Goal: Information Seeking & Learning: Learn about a topic

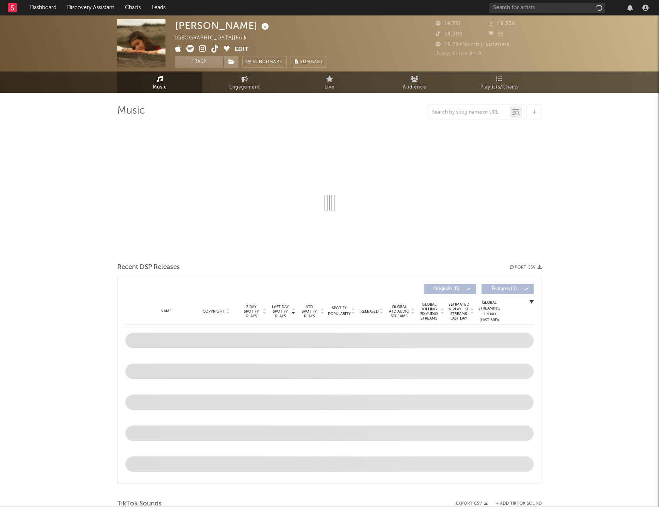
select select "6m"
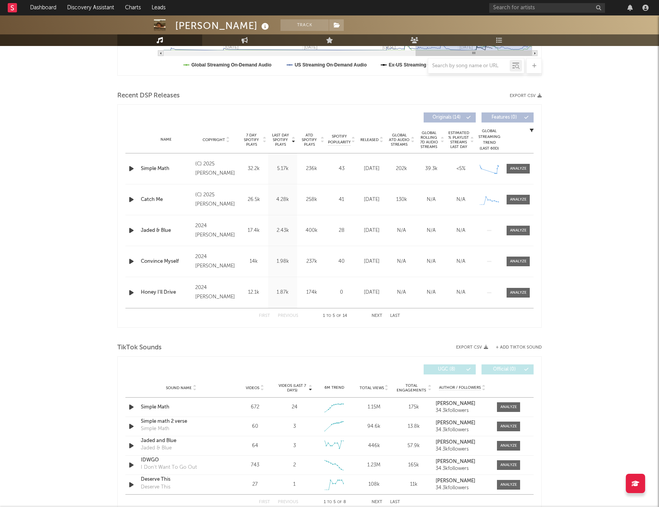
scroll to position [302, 0]
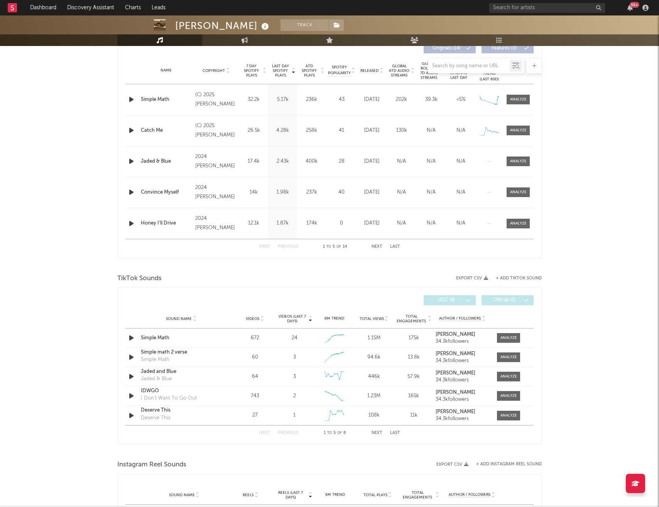
click at [379, 433] on button "Next" at bounding box center [377, 432] width 11 height 4
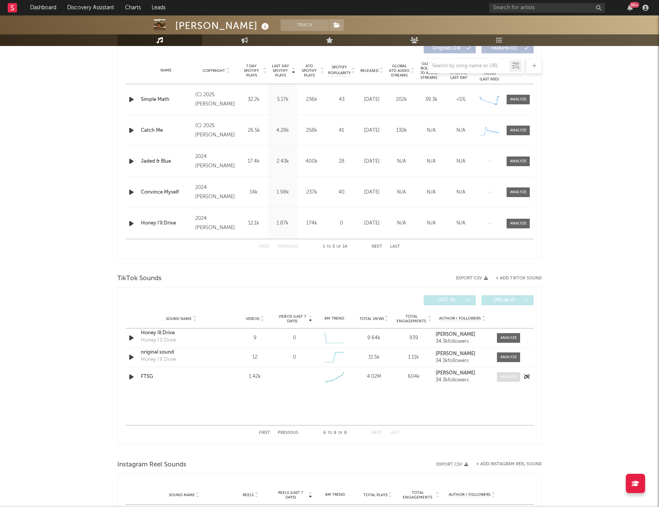
click at [508, 376] on div at bounding box center [509, 377] width 17 height 6
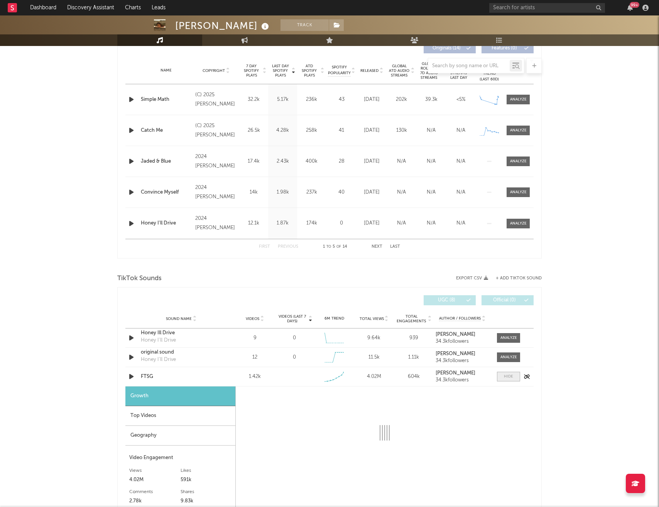
select select "1w"
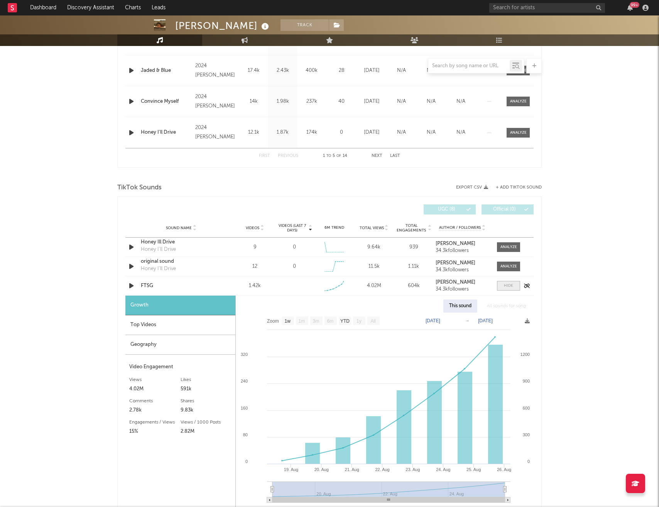
scroll to position [411, 0]
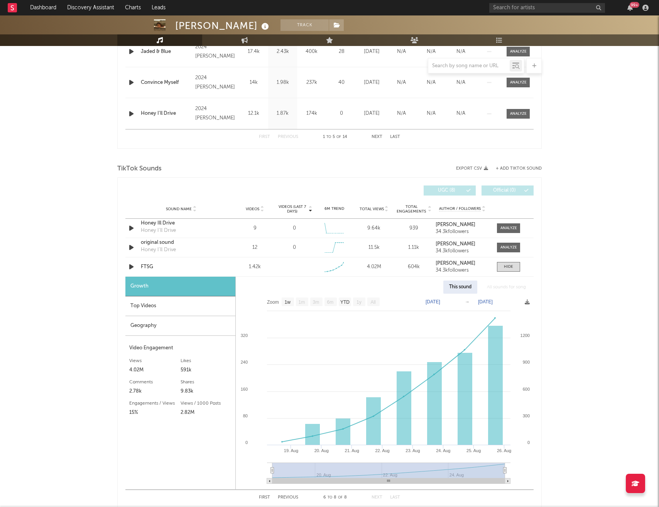
click at [159, 308] on div "Top Videos" at bounding box center [180, 306] width 110 height 20
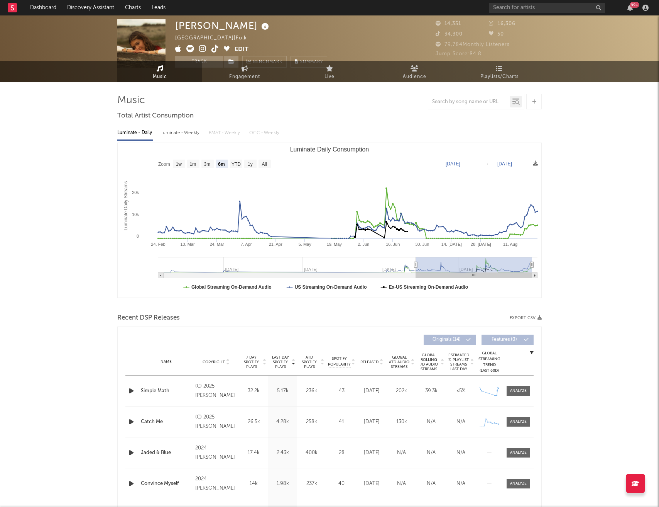
scroll to position [0, 0]
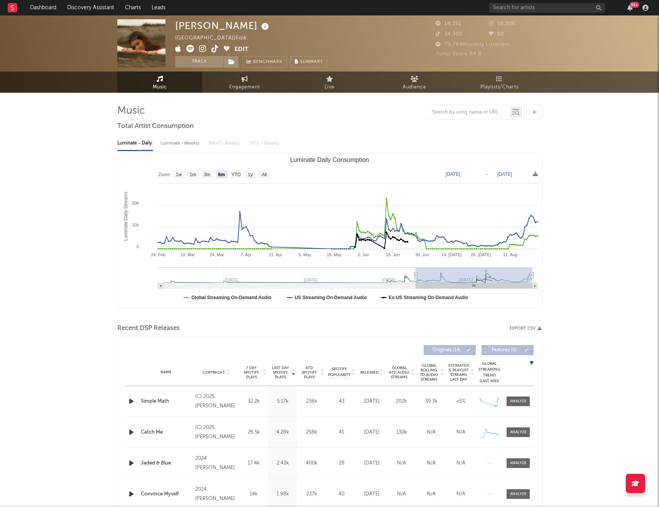
click at [180, 144] on div "Luminate - Weekly" at bounding box center [181, 143] width 41 height 13
select select "6m"
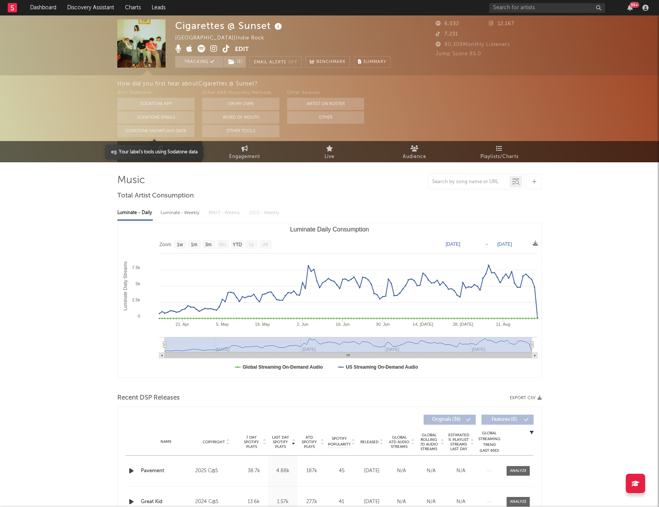
select select "1w"
click at [180, 214] on div "Luminate - Weekly" at bounding box center [181, 212] width 41 height 13
select select "6m"
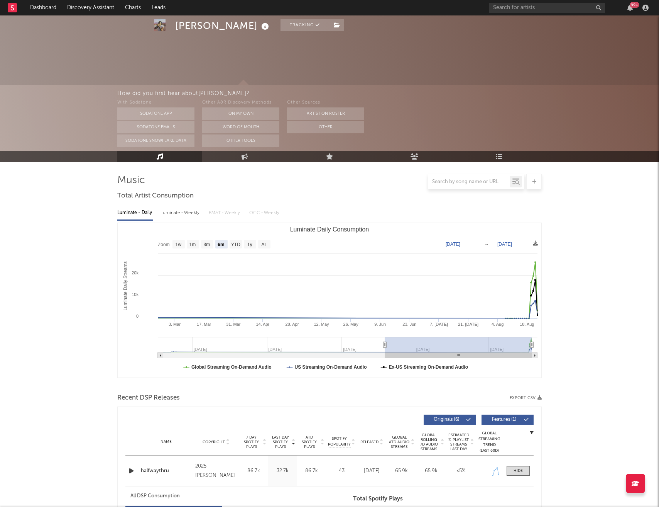
select select "6m"
select select "1w"
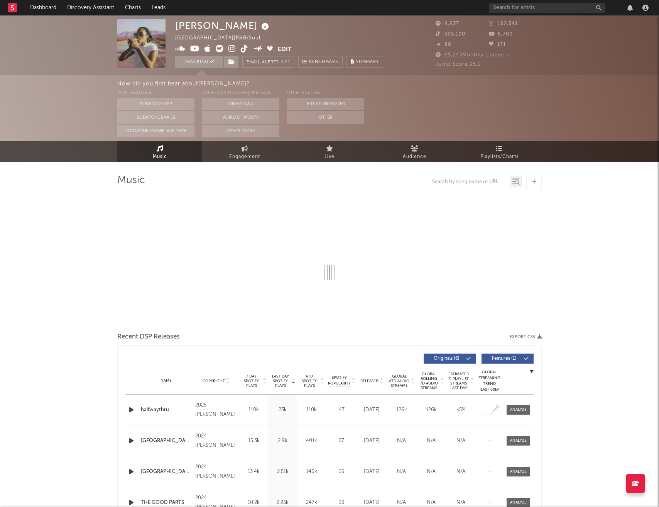
select select "6m"
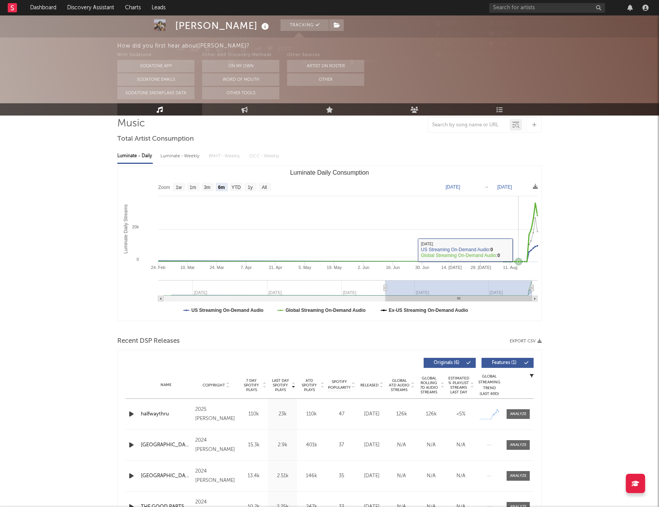
scroll to position [90, 0]
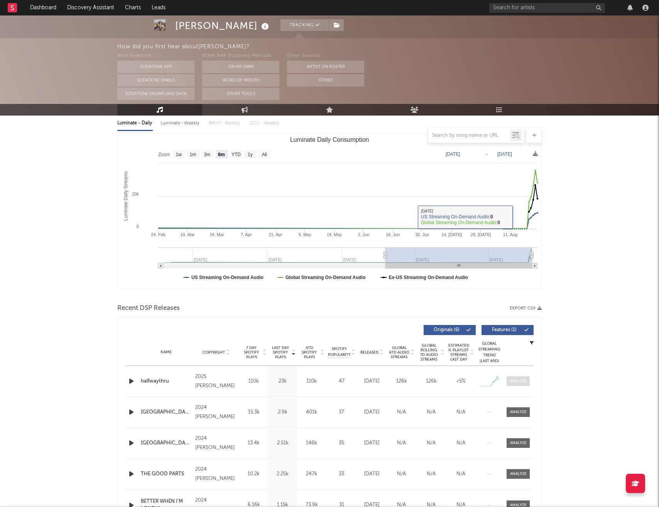
click at [525, 379] on div at bounding box center [518, 381] width 17 height 6
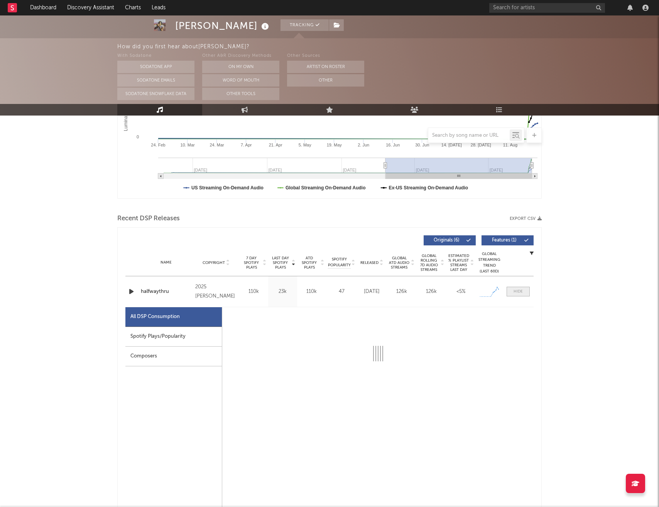
select select "1w"
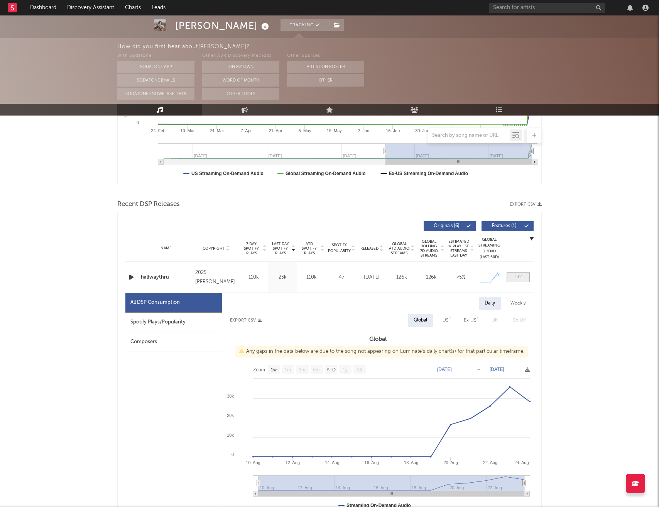
scroll to position [194, 0]
click at [171, 322] on div "Spotify Plays/Popularity" at bounding box center [173, 322] width 97 height 20
select select "1w"
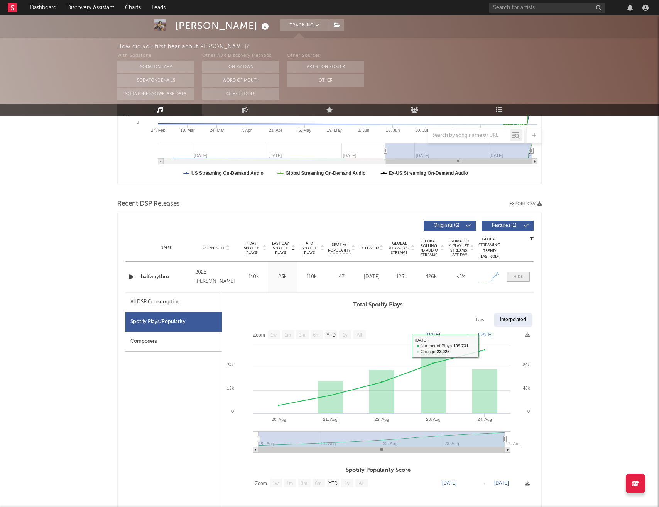
click at [519, 277] on div at bounding box center [518, 277] width 9 height 6
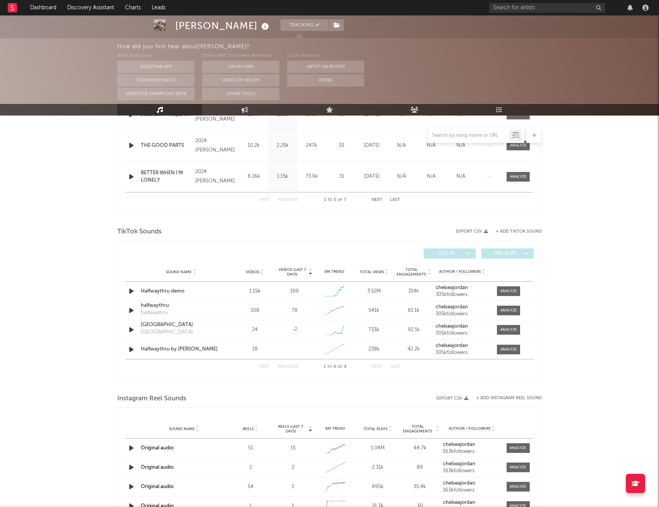
scroll to position [420, 0]
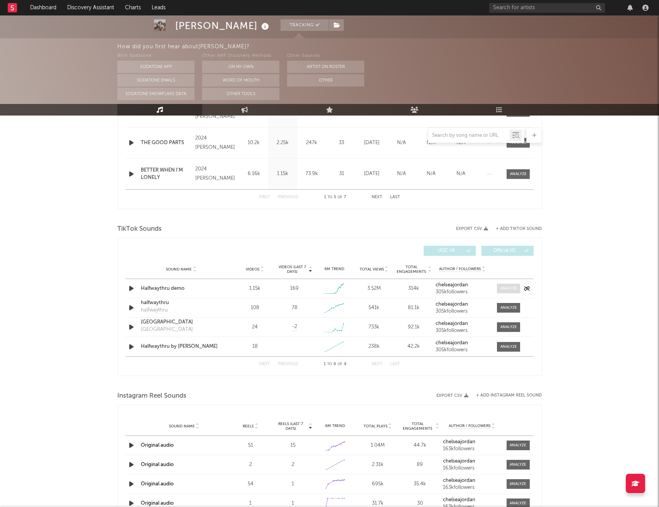
click at [512, 292] on span at bounding box center [508, 288] width 23 height 10
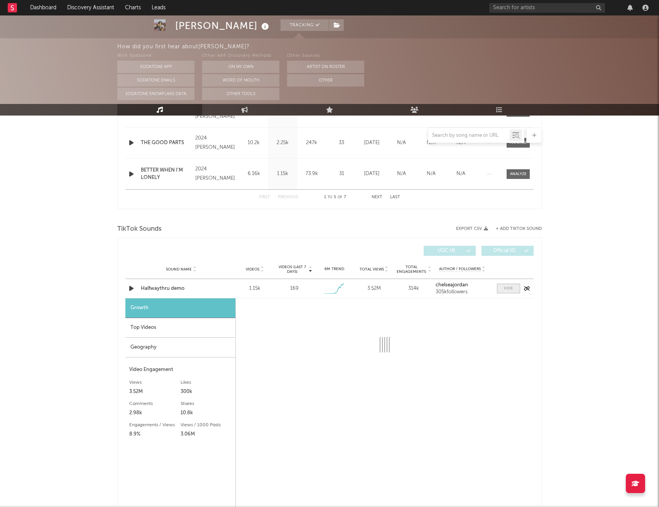
select select "1w"
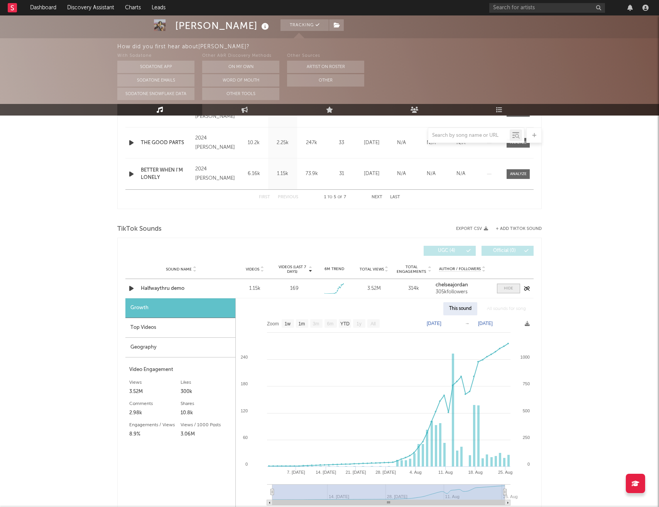
click at [512, 292] on span at bounding box center [508, 288] width 23 height 10
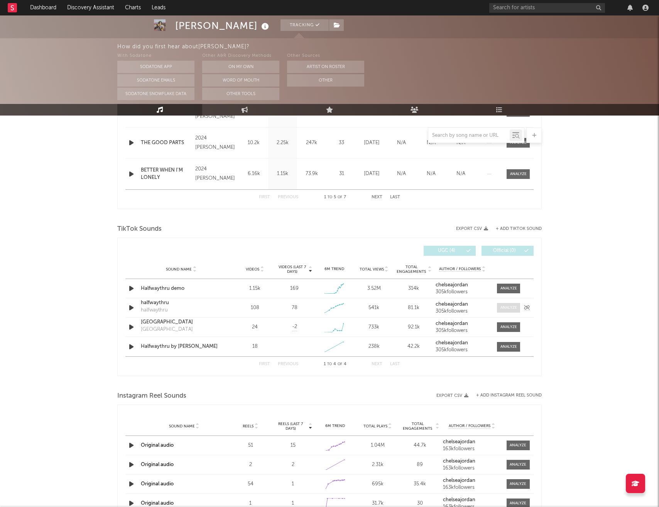
click at [510, 312] on span at bounding box center [508, 308] width 23 height 10
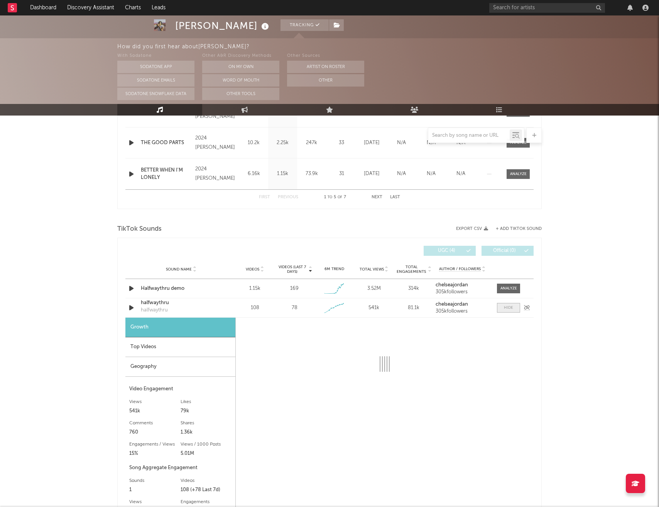
select select "1w"
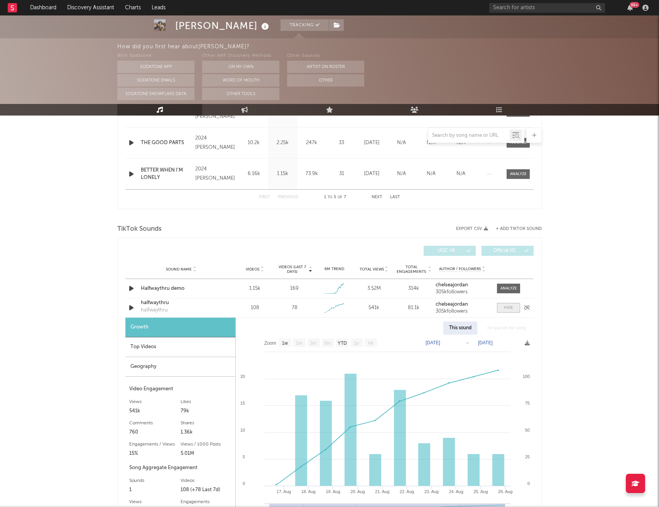
click at [510, 312] on span at bounding box center [508, 308] width 23 height 10
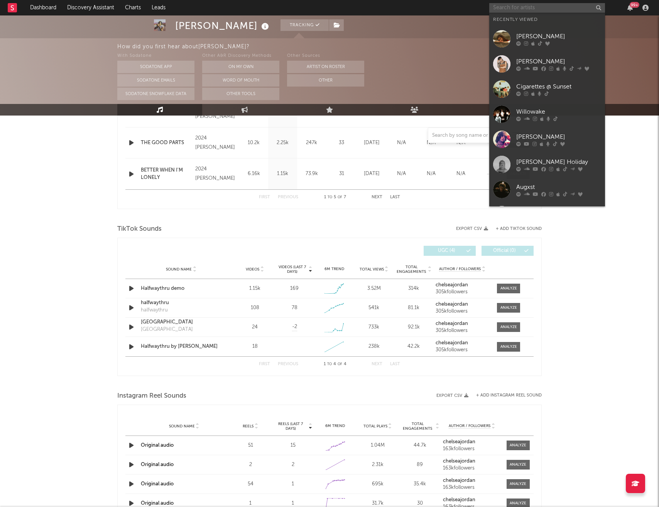
click at [513, 10] on input "text" at bounding box center [548, 8] width 116 height 10
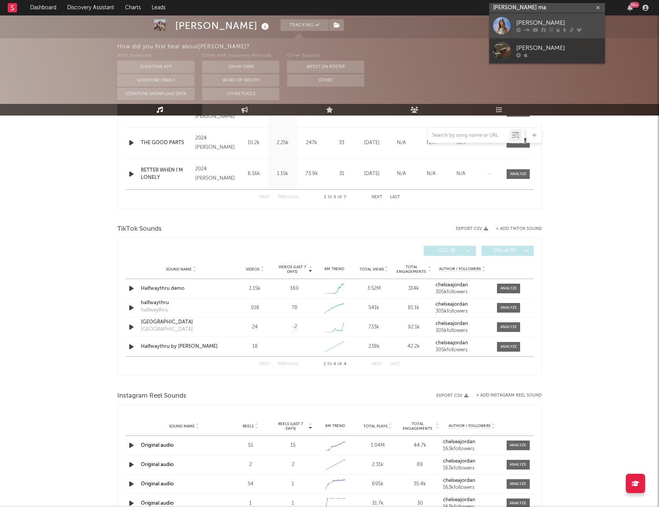
type input "bellah ma"
click at [529, 21] on div "[PERSON_NAME]" at bounding box center [559, 23] width 85 height 9
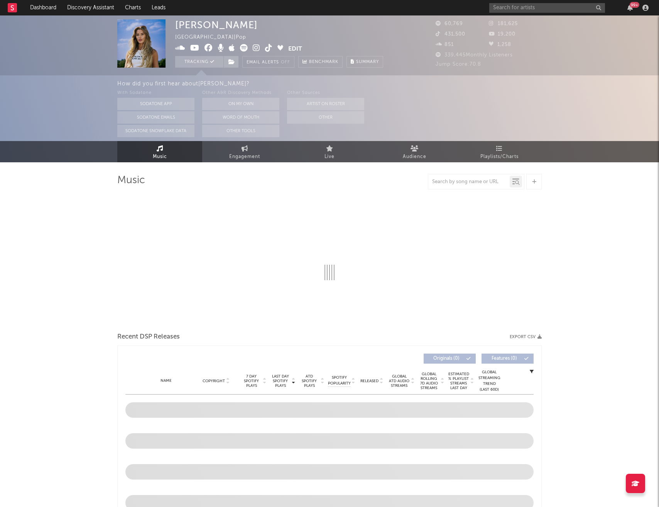
select select "6m"
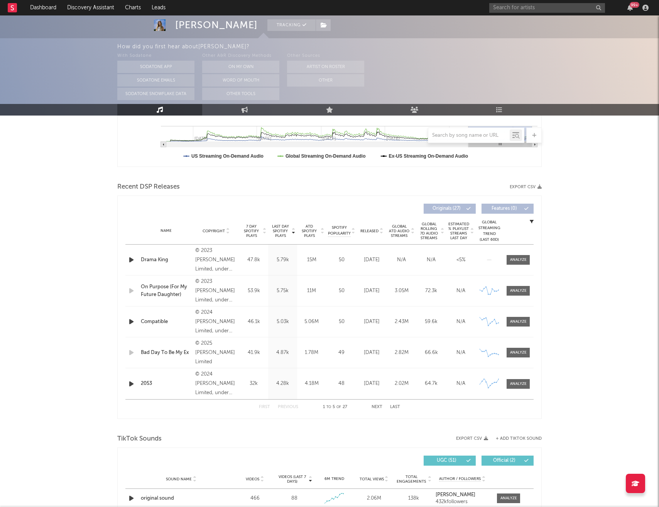
scroll to position [217, 0]
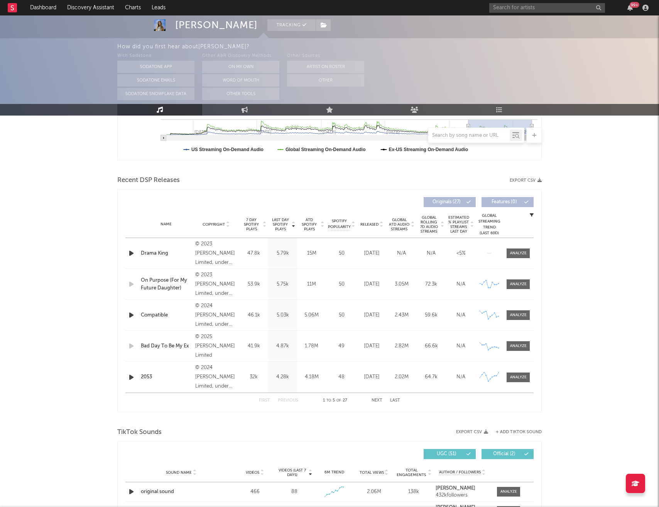
click at [364, 225] on span "Released" at bounding box center [370, 224] width 18 height 5
click at [515, 252] on div at bounding box center [518, 253] width 17 height 6
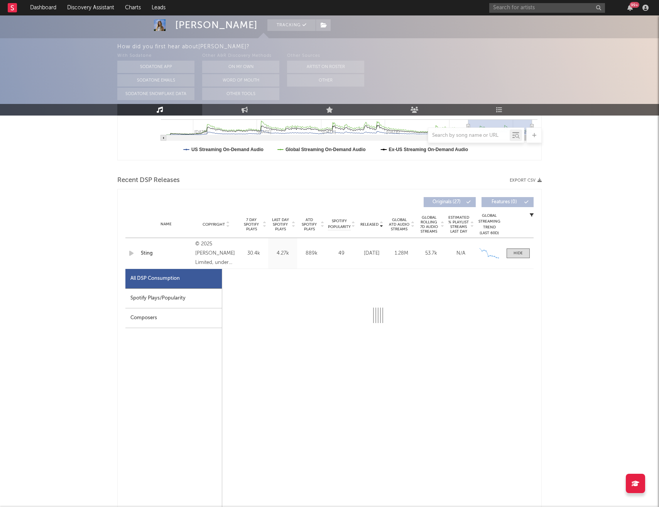
select select "1w"
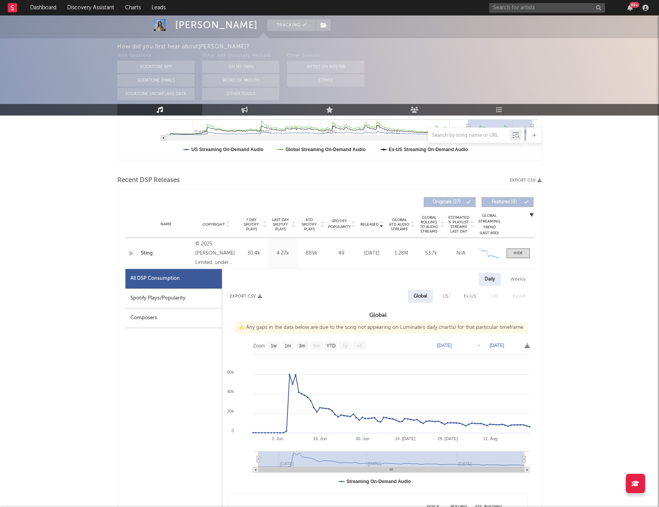
click at [522, 278] on div "Weekly" at bounding box center [518, 279] width 27 height 13
select select "1w"
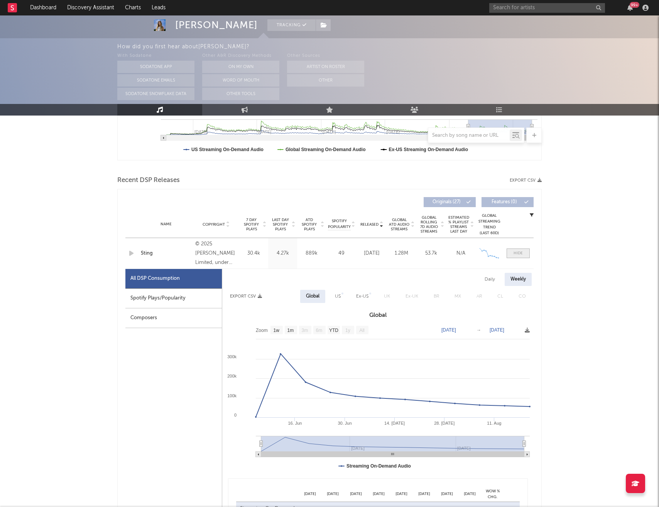
click at [518, 251] on div at bounding box center [518, 253] width 9 height 6
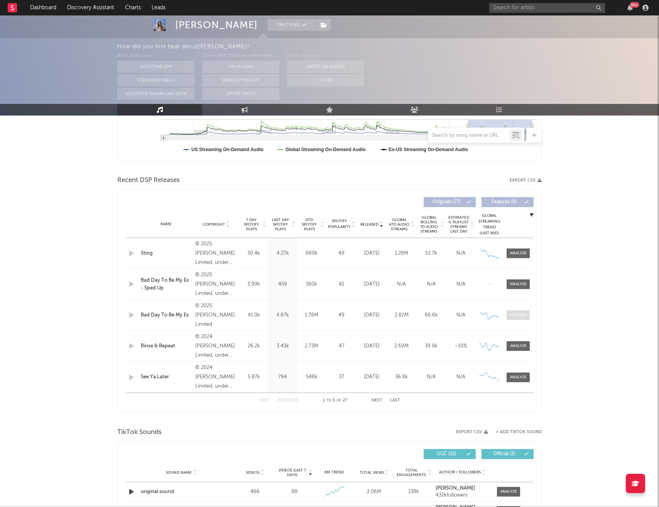
click at [525, 315] on div at bounding box center [518, 315] width 17 height 6
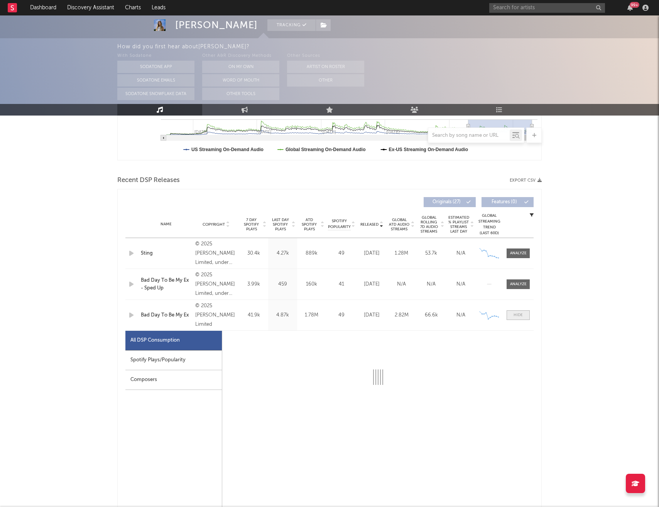
select select "1w"
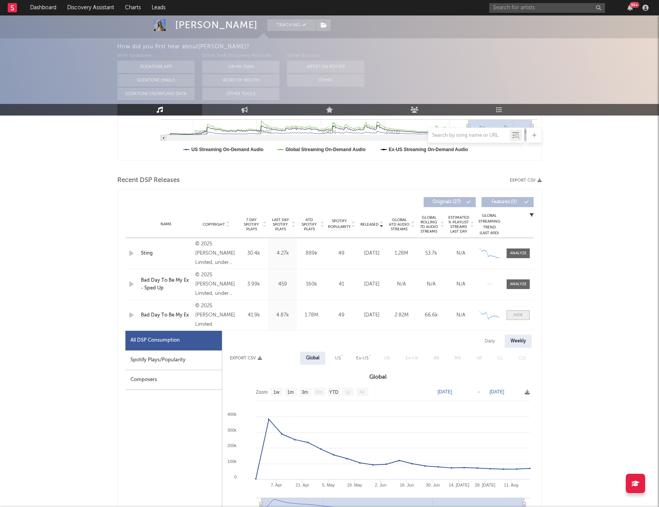
click at [516, 317] on div at bounding box center [518, 315] width 9 height 6
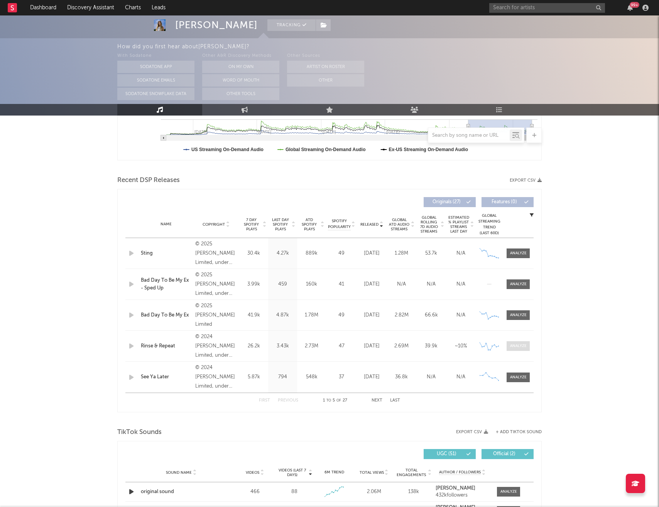
click at [518, 350] on span at bounding box center [518, 346] width 23 height 10
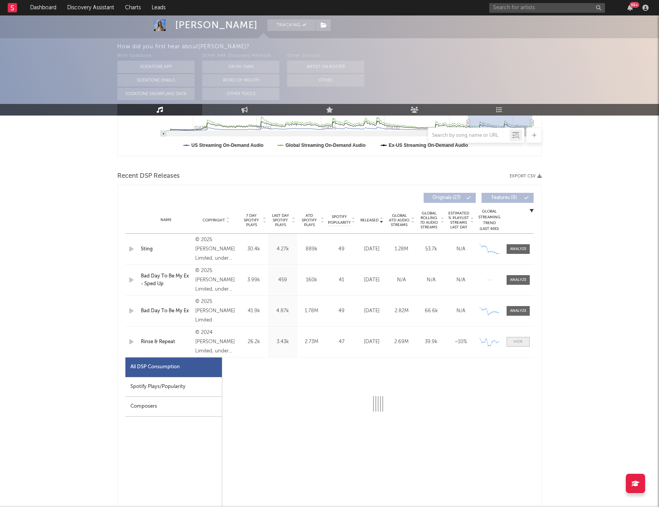
select select "6m"
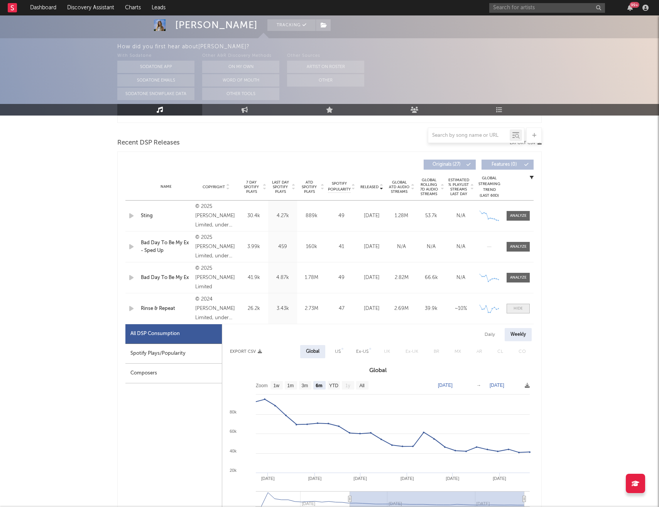
scroll to position [258, 0]
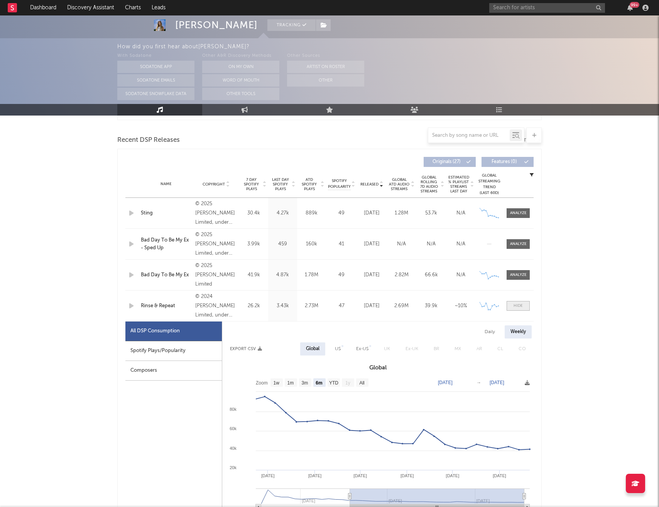
click at [518, 306] on div at bounding box center [518, 306] width 9 height 6
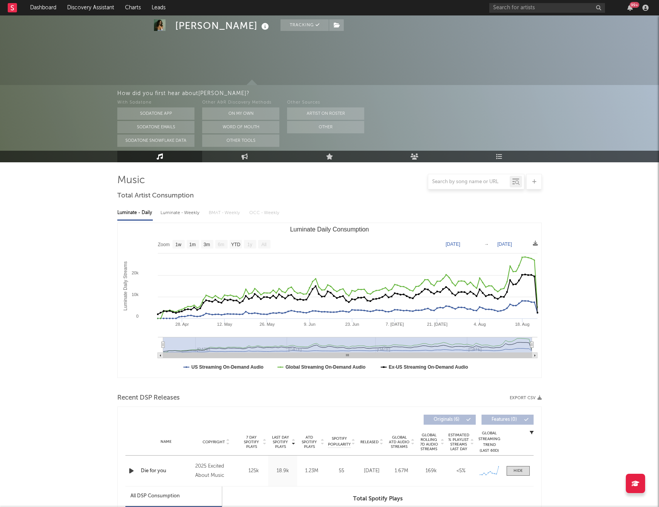
select select "1w"
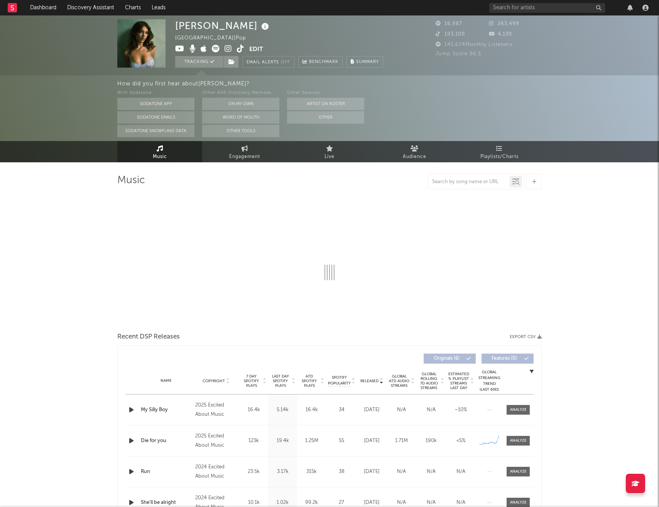
select select "1w"
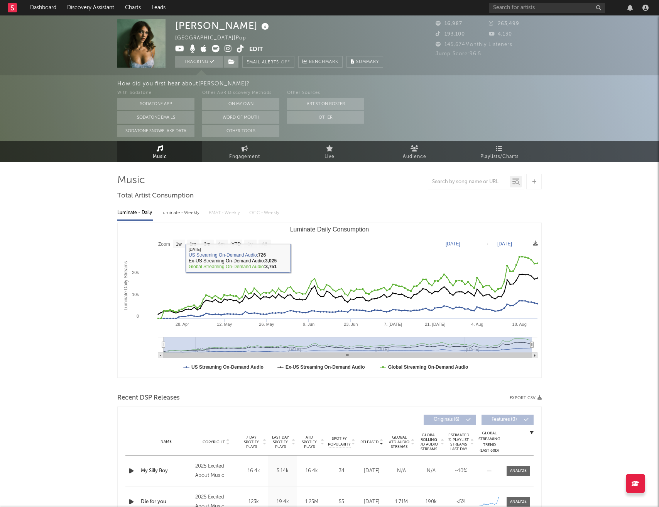
click at [176, 212] on div "Luminate - Weekly" at bounding box center [181, 212] width 41 height 13
select select "1w"
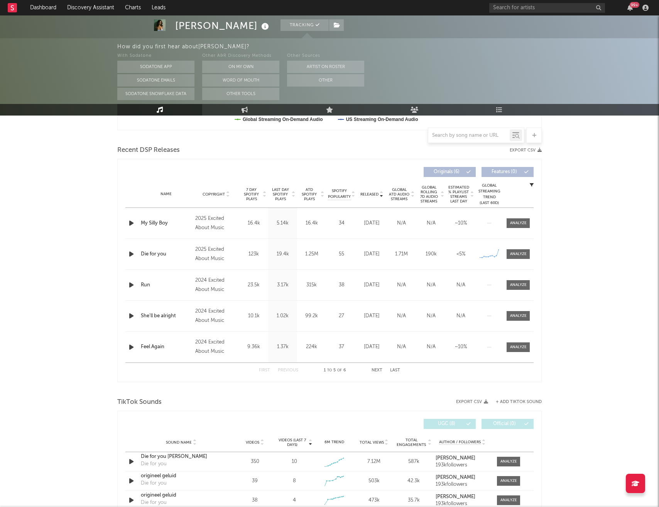
scroll to position [250, 0]
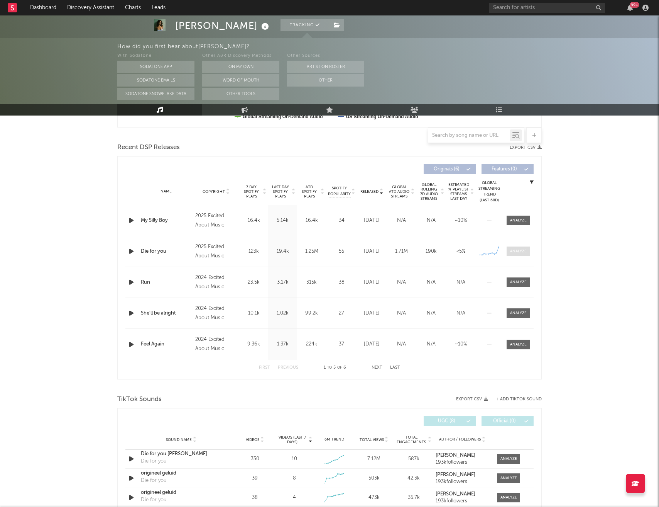
click at [515, 251] on div at bounding box center [518, 251] width 17 height 6
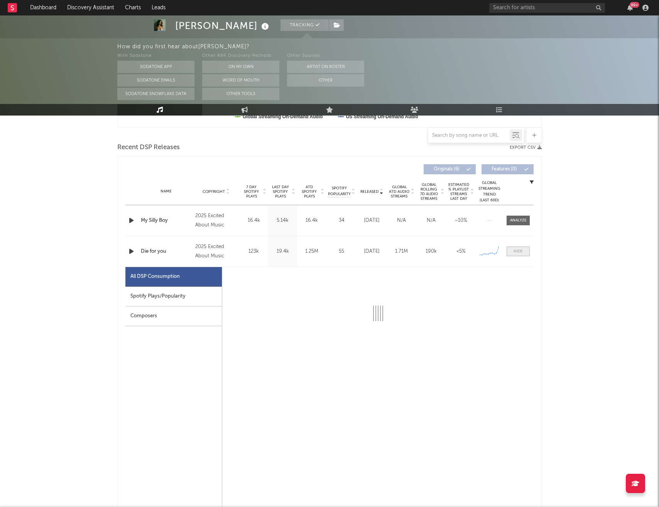
select select "1w"
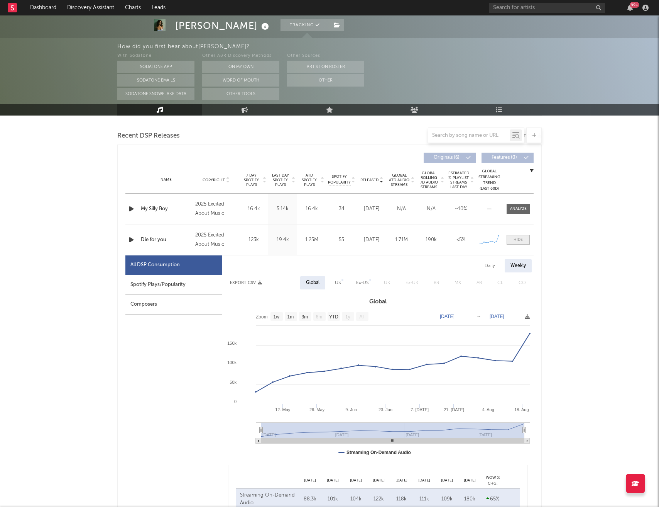
scroll to position [266, 0]
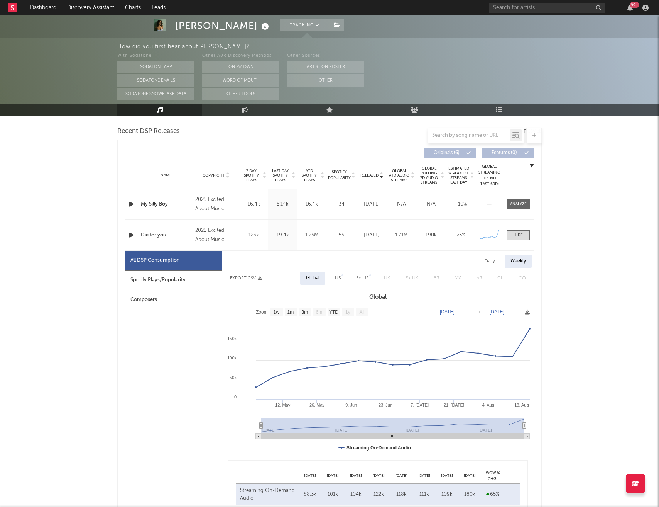
click at [491, 260] on div "Daily" at bounding box center [490, 260] width 22 height 13
select select "1w"
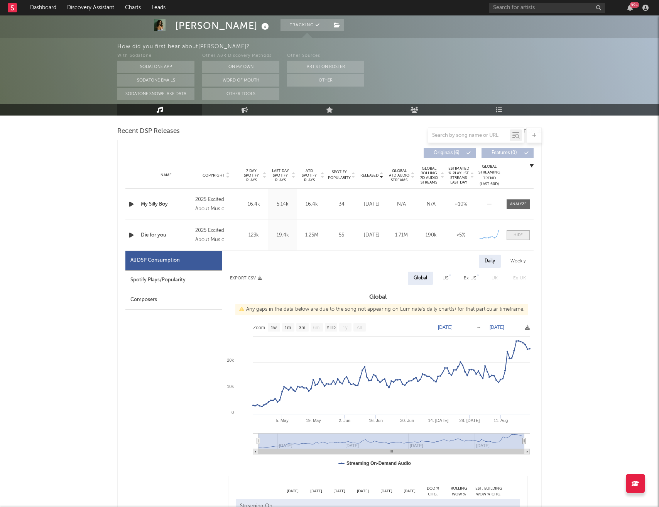
click at [522, 235] on div at bounding box center [518, 235] width 9 height 6
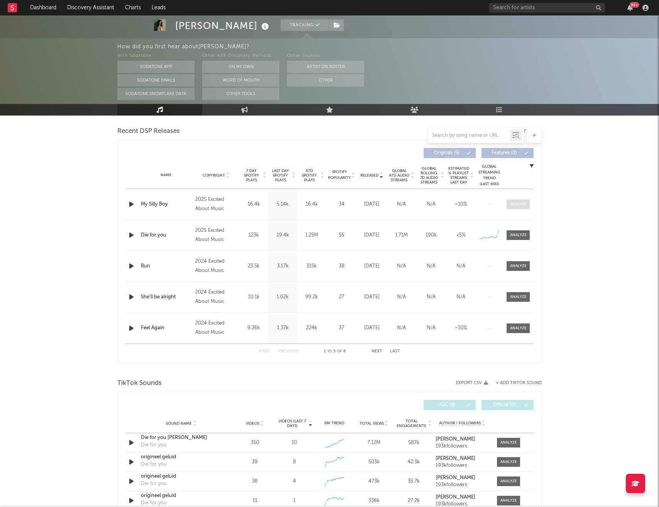
click at [517, 203] on div at bounding box center [518, 204] width 17 height 6
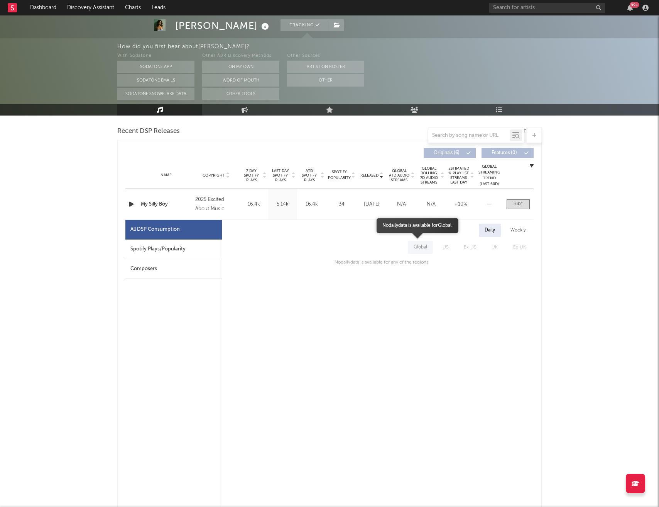
click at [417, 247] on span "Global" at bounding box center [420, 247] width 29 height 13
click at [447, 246] on span "US" at bounding box center [445, 247] width 21 height 13
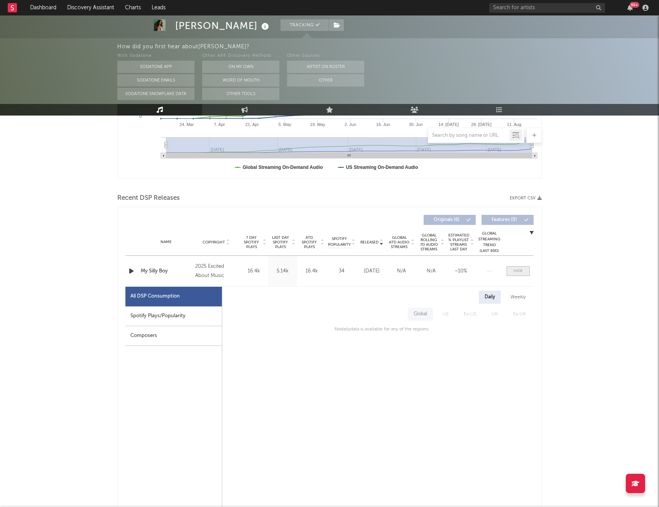
scroll to position [198, 0]
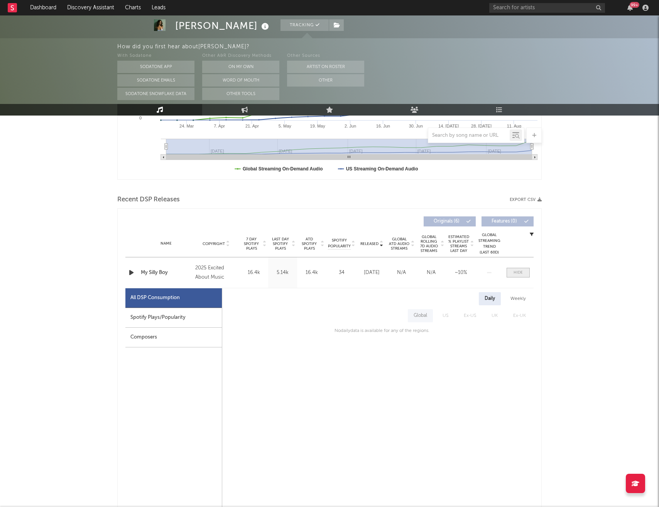
click at [517, 272] on div at bounding box center [518, 272] width 9 height 6
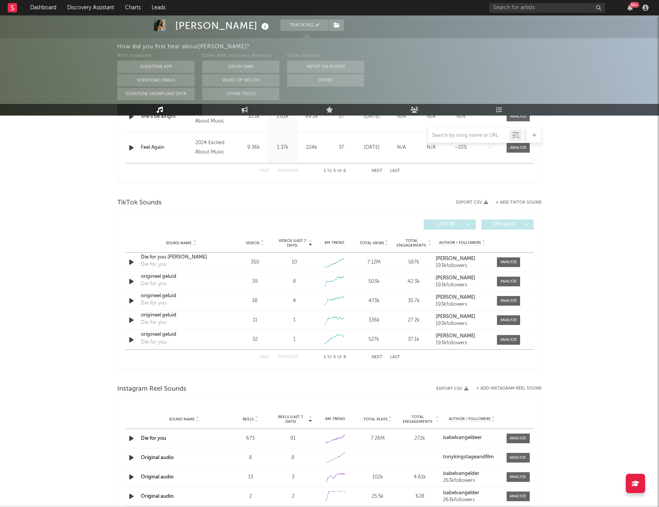
scroll to position [448, 0]
click at [510, 260] on div at bounding box center [509, 261] width 17 height 6
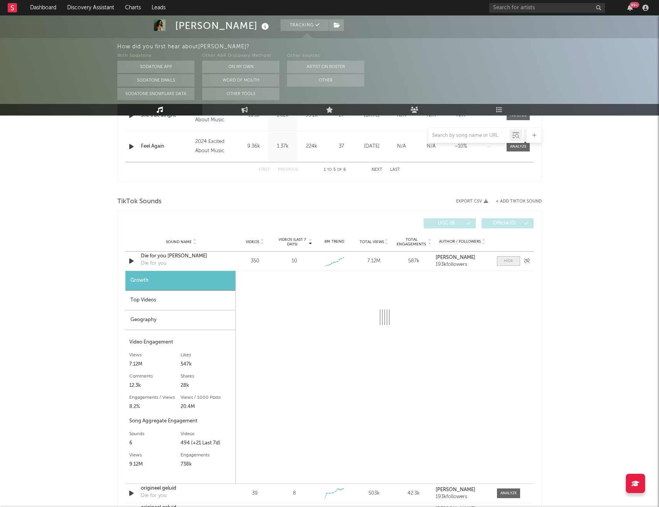
select select "1w"
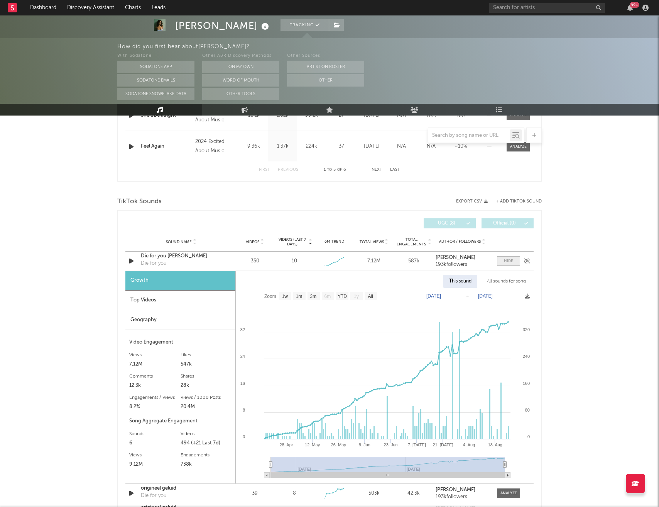
click at [510, 260] on div at bounding box center [508, 261] width 9 height 6
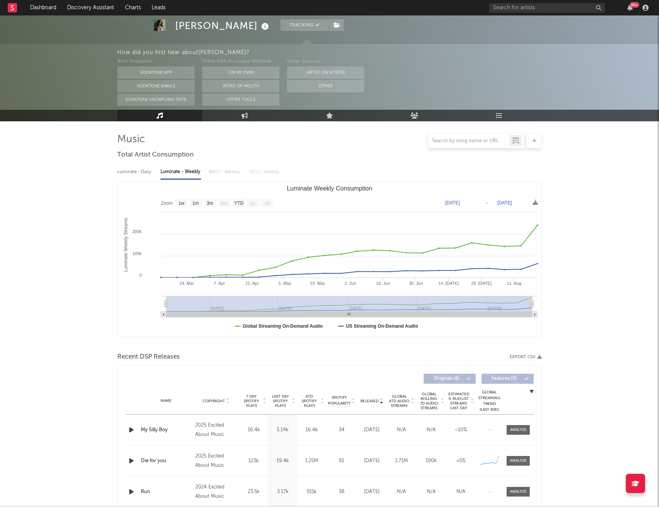
scroll to position [0, 0]
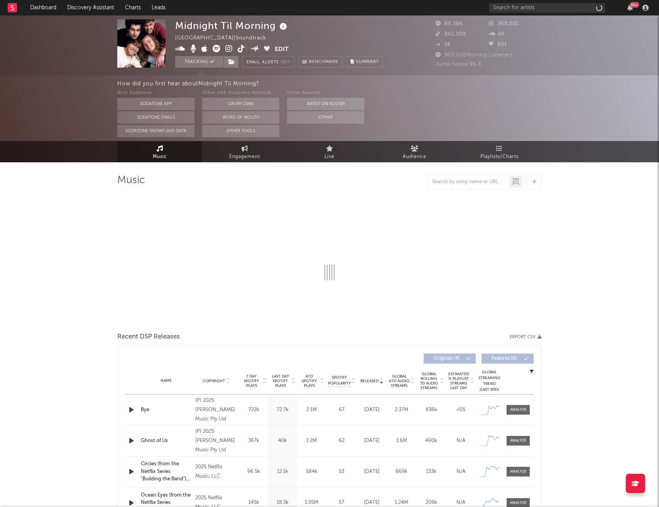
select select "1w"
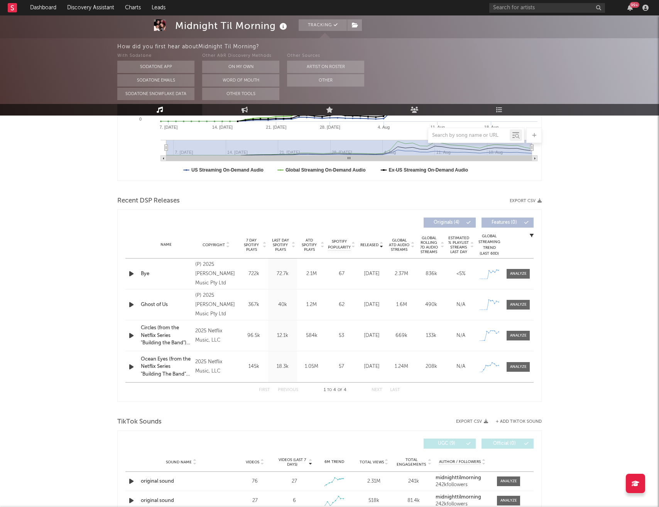
scroll to position [201, 0]
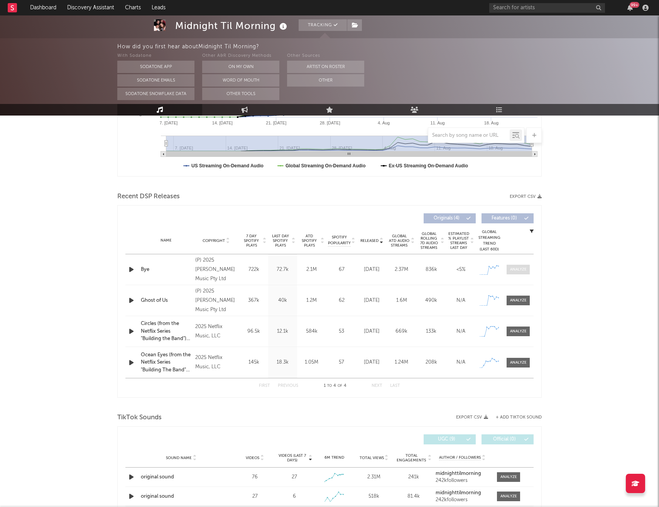
click at [515, 271] on div at bounding box center [518, 269] width 17 height 6
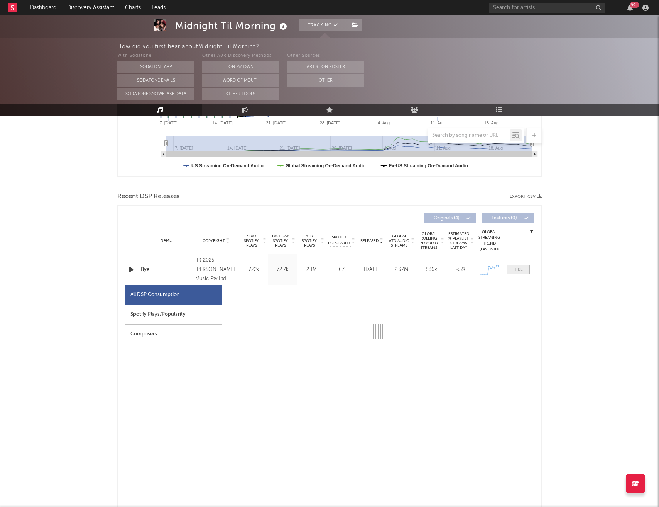
select select "1w"
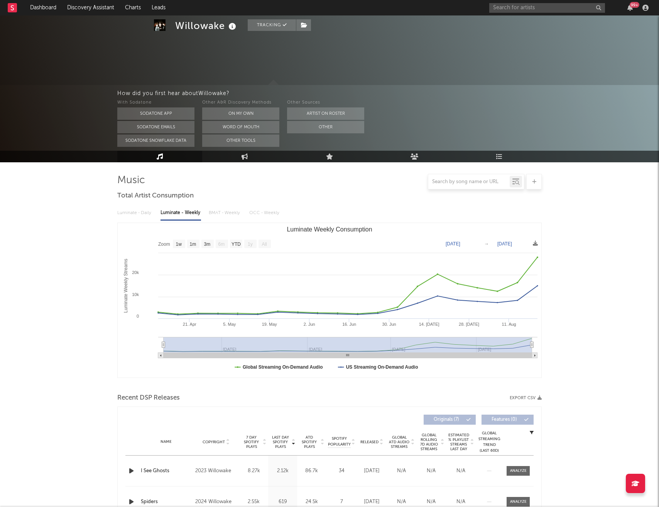
select select "1w"
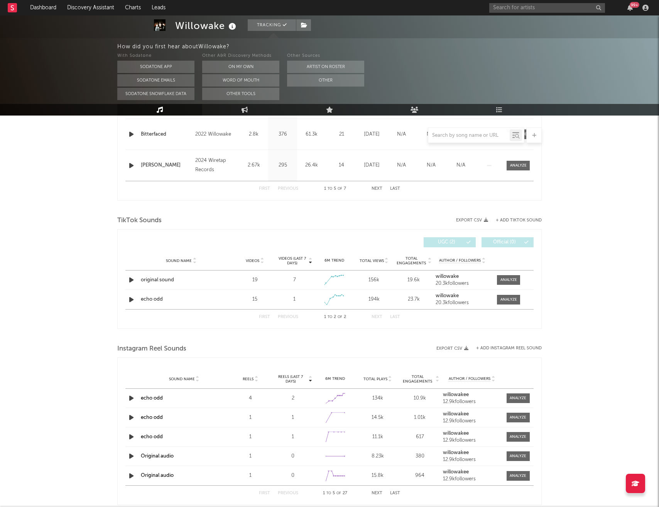
scroll to position [430, 0]
click at [518, 396] on div at bounding box center [518, 396] width 17 height 6
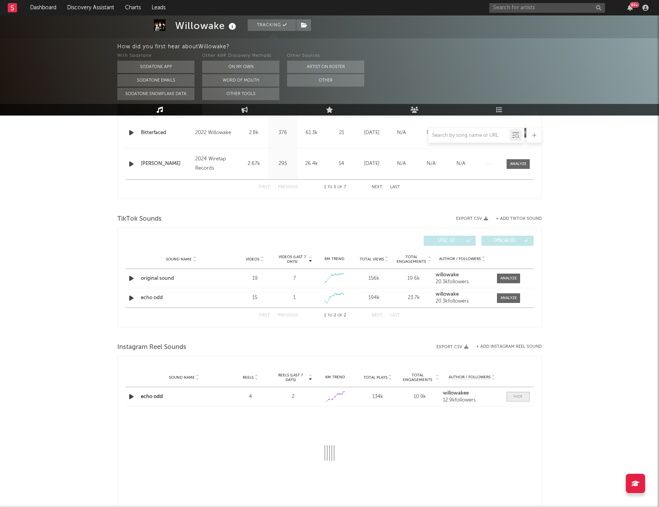
select select "1w"
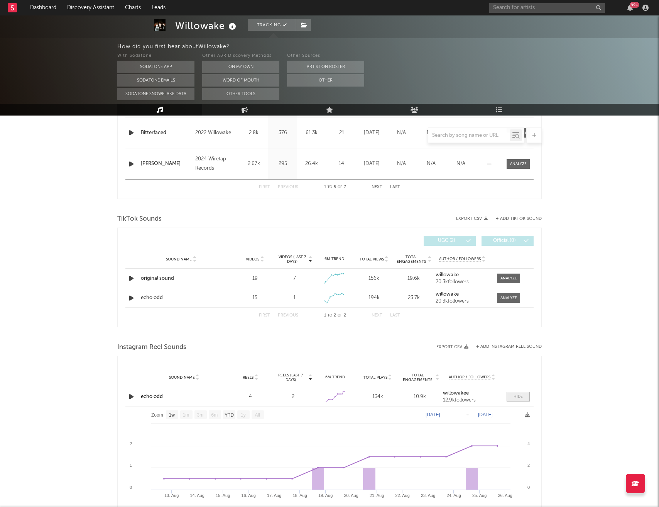
click at [518, 396] on div at bounding box center [518, 396] width 9 height 6
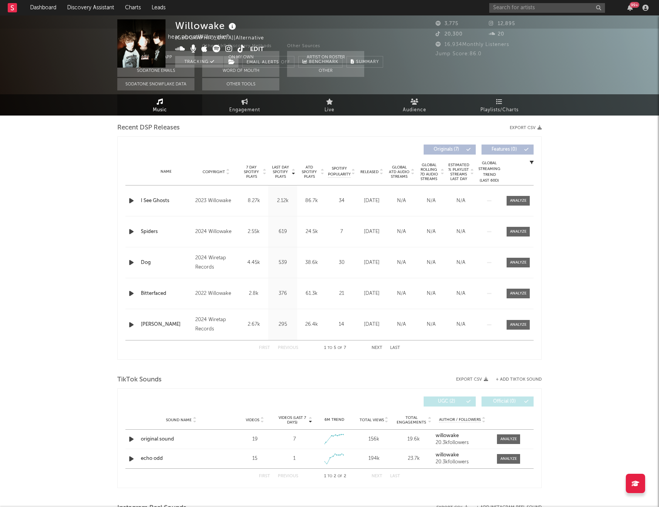
scroll to position [0, 0]
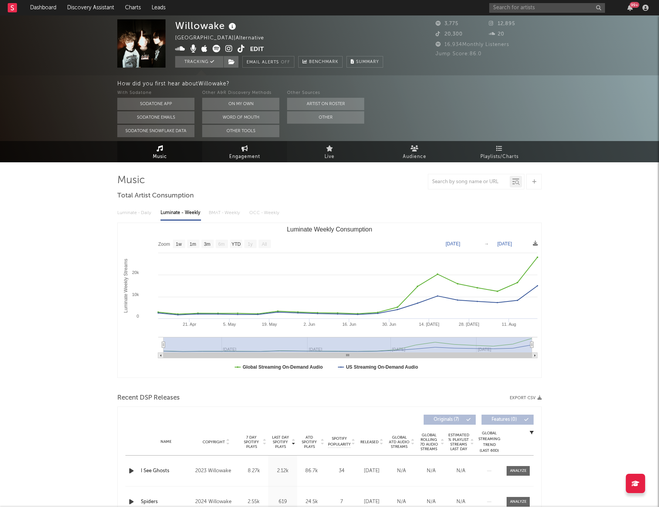
click at [235, 155] on span "Engagement" at bounding box center [244, 156] width 31 height 9
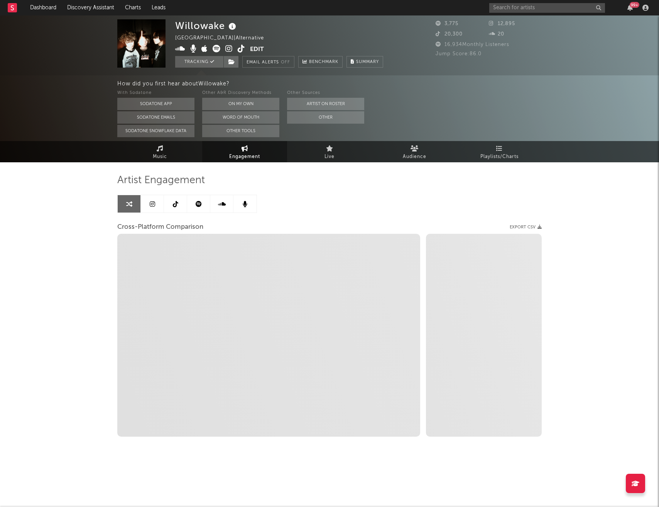
select select "1w"
select select "1m"
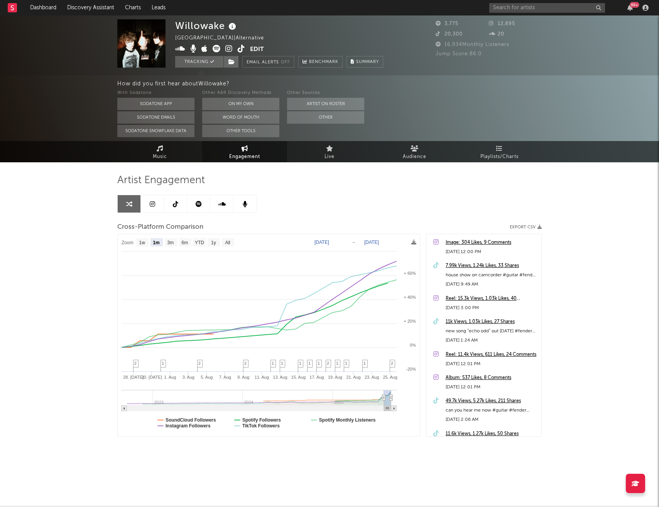
click at [199, 201] on icon at bounding box center [199, 204] width 6 height 6
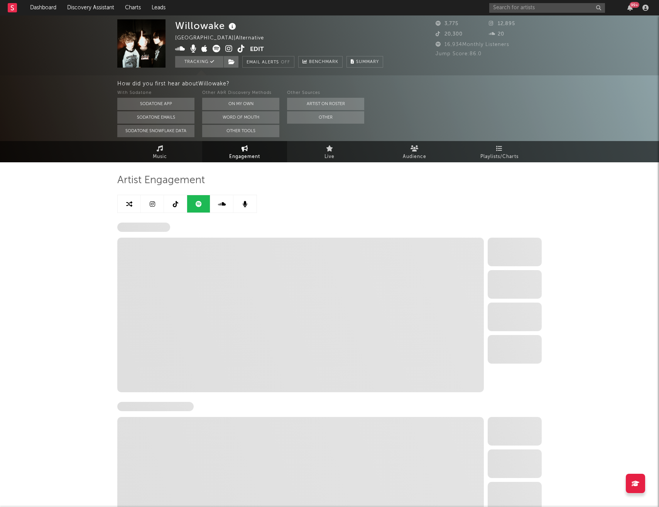
select select "6m"
select select "1w"
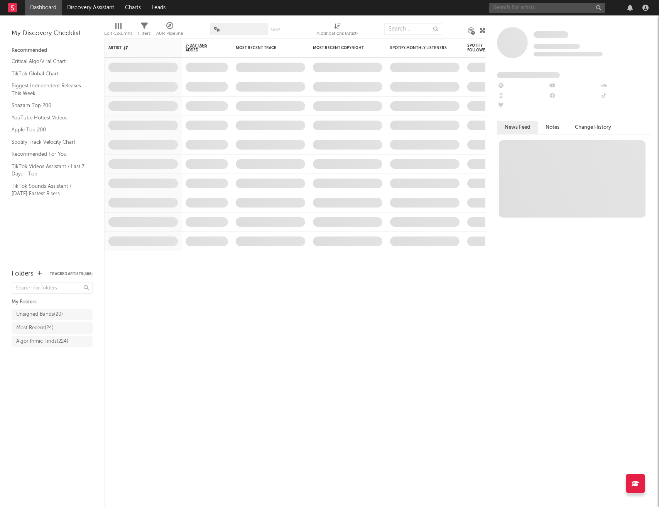
click at [546, 6] on input "text" at bounding box center [548, 8] width 116 height 10
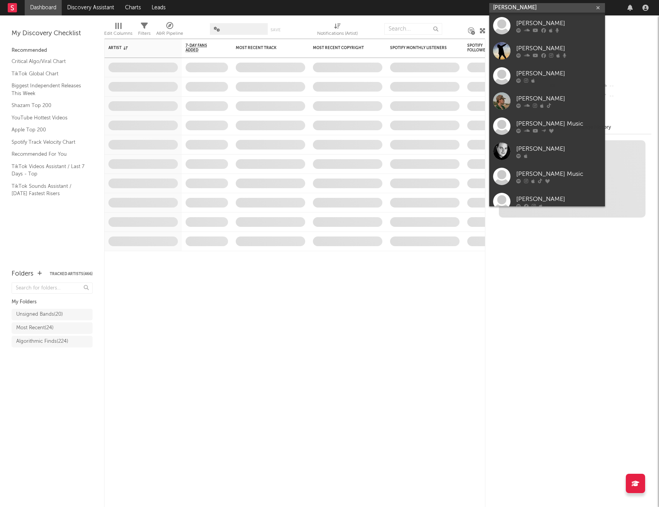
type input "[PERSON_NAME]"
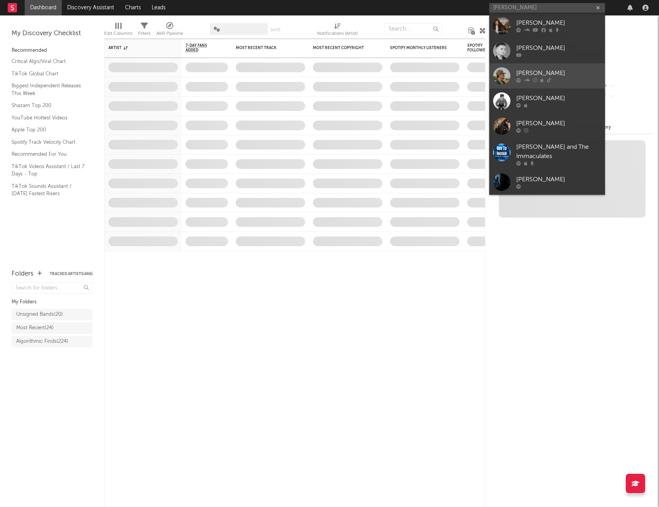
click at [540, 74] on div "[PERSON_NAME]" at bounding box center [559, 73] width 85 height 9
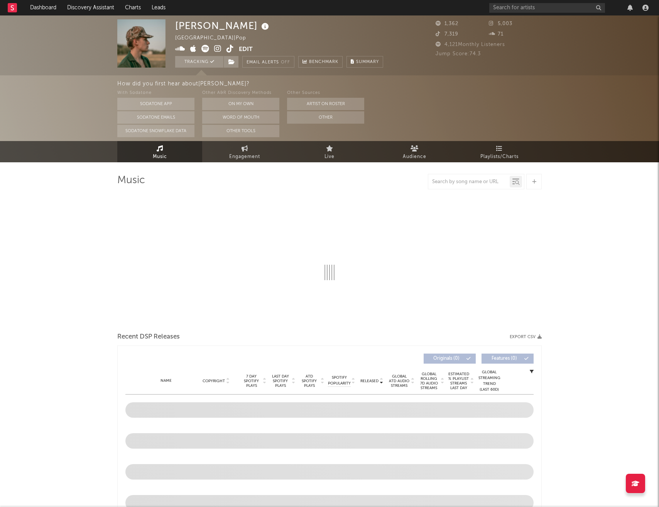
select select "6m"
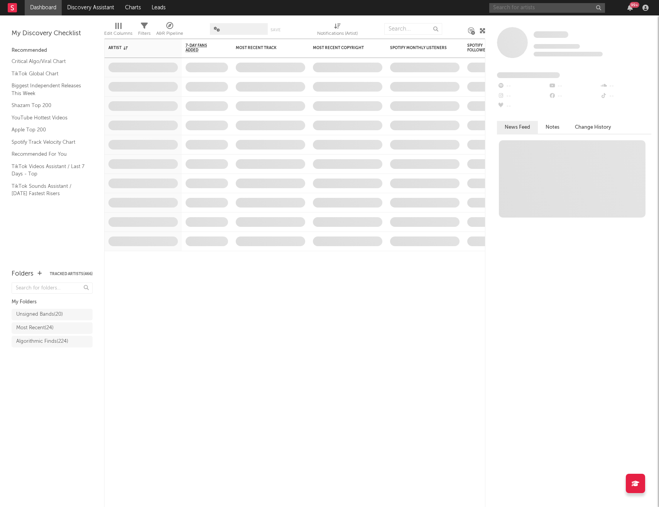
click at [542, 9] on input "text" at bounding box center [548, 8] width 116 height 10
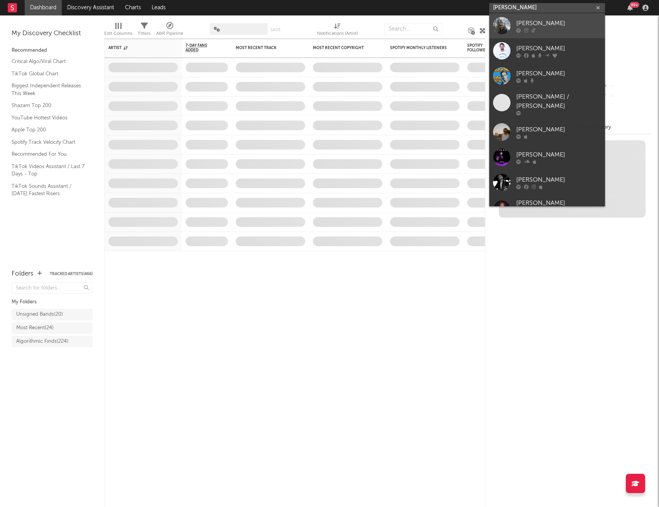
type input "[PERSON_NAME]"
click at [548, 22] on div "[PERSON_NAME]" at bounding box center [559, 23] width 85 height 9
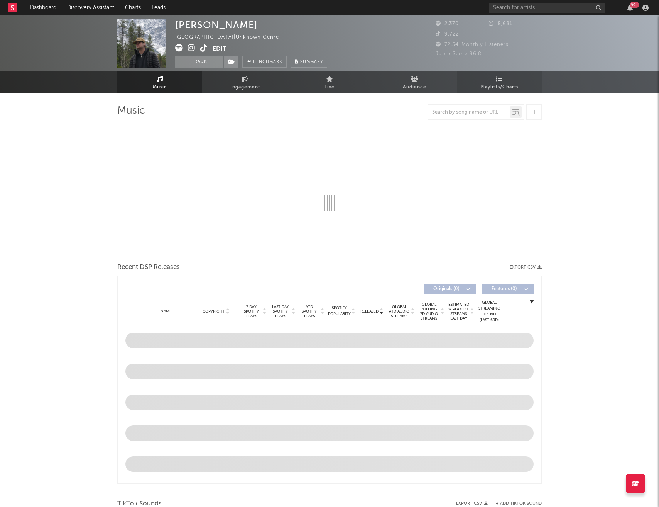
select select "6m"
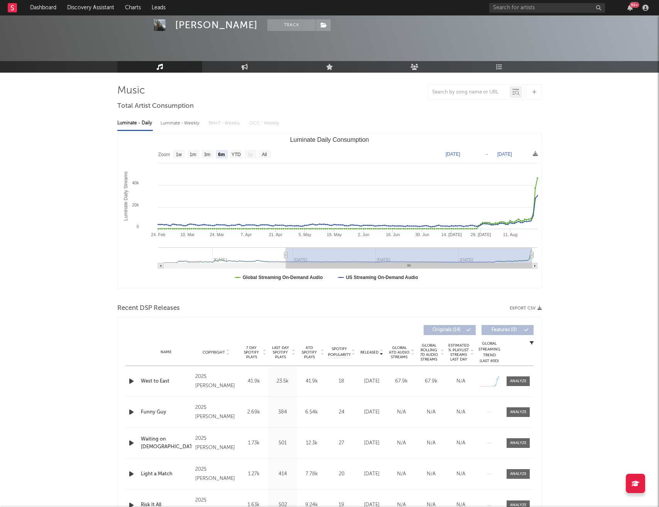
scroll to position [30, 0]
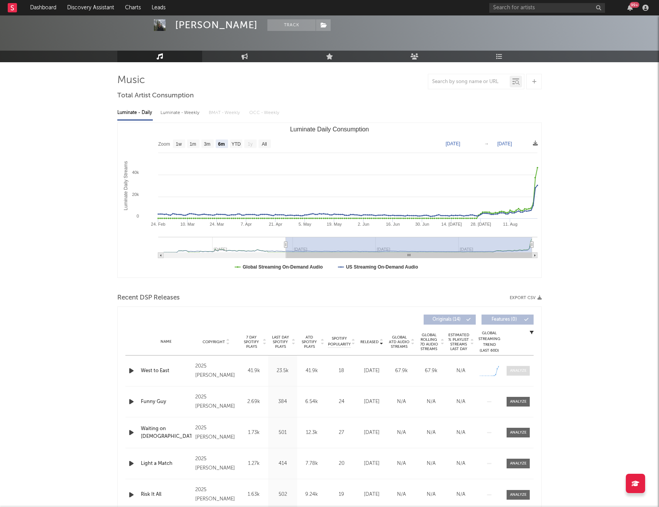
click at [516, 368] on div at bounding box center [518, 371] width 17 height 6
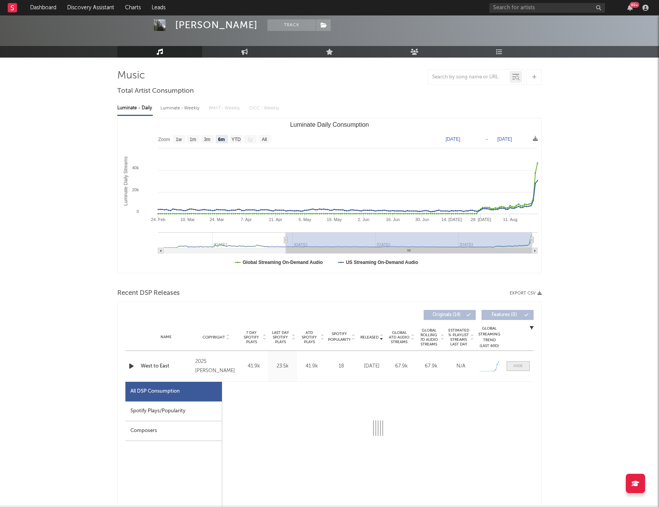
select select "1w"
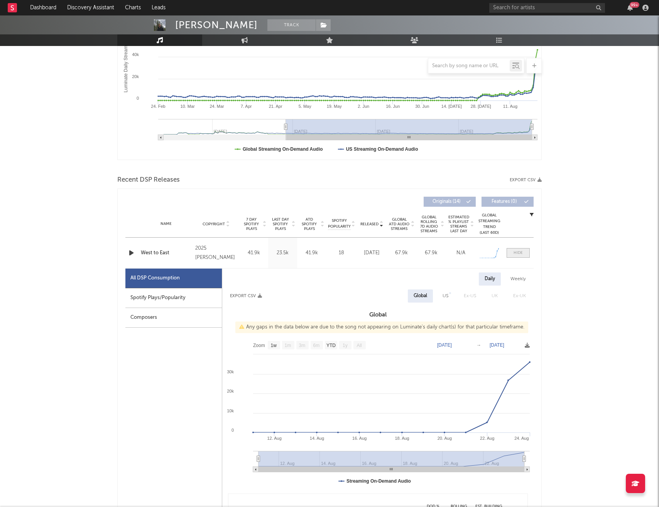
scroll to position [150, 0]
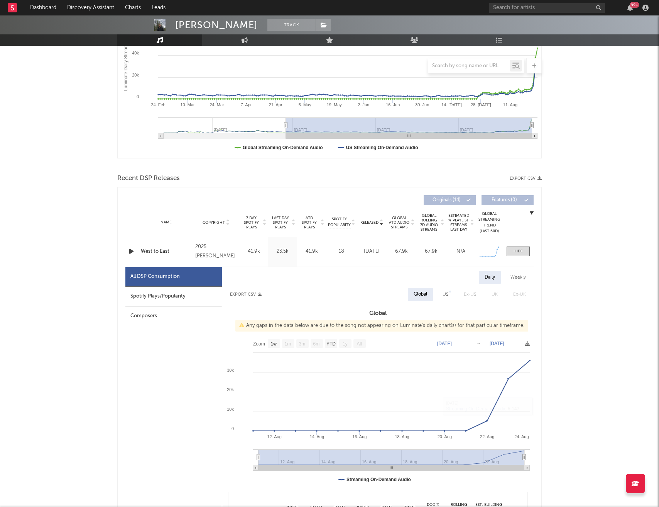
click at [191, 304] on div "Spotify Plays/Popularity" at bounding box center [173, 296] width 97 height 20
select select "1w"
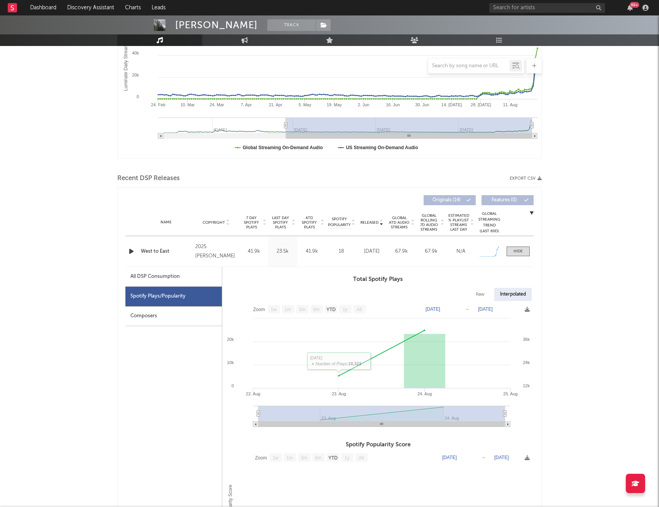
click at [178, 277] on div "All DSP Consumption" at bounding box center [154, 276] width 49 height 9
select select "1w"
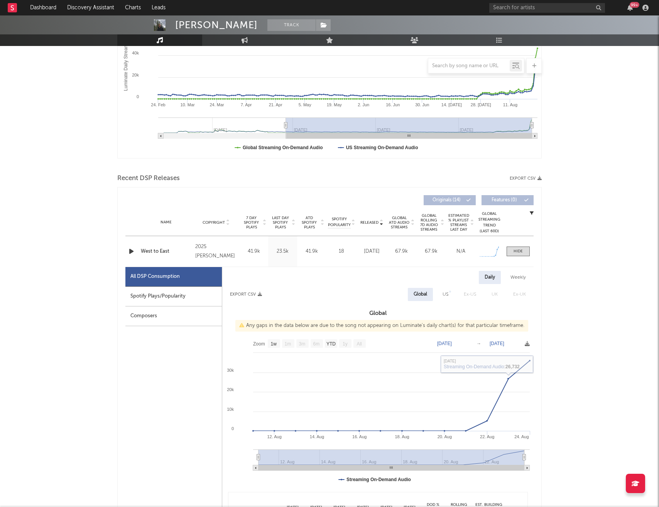
click at [449, 294] on div "US" at bounding box center [445, 294] width 17 height 13
select select "1w"
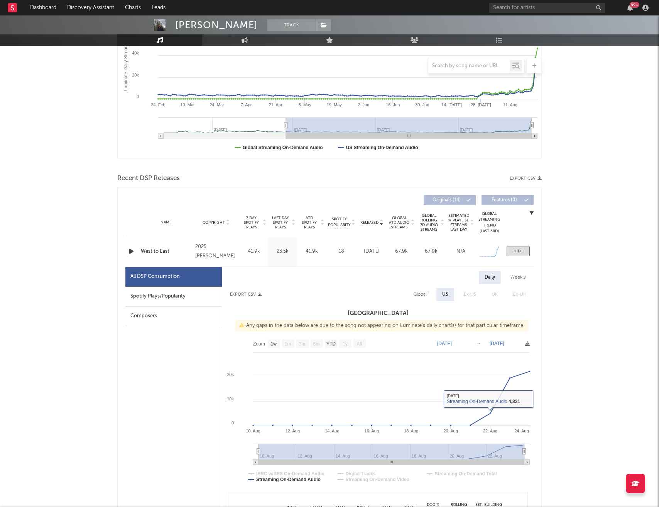
click at [421, 297] on div "Global" at bounding box center [420, 294] width 14 height 9
select select "1w"
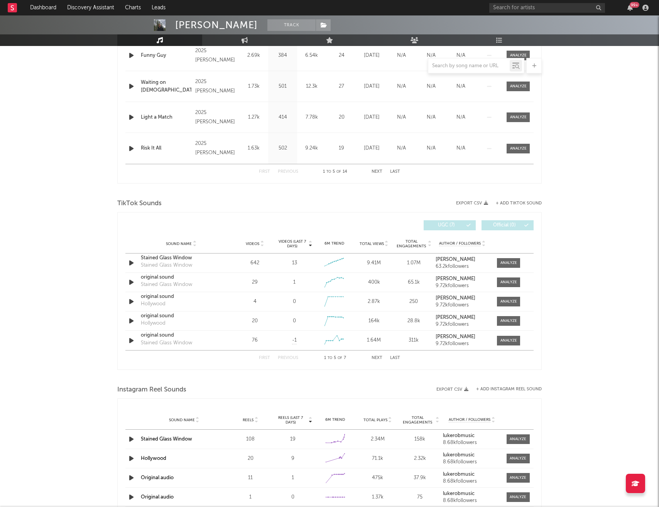
scroll to position [746, 0]
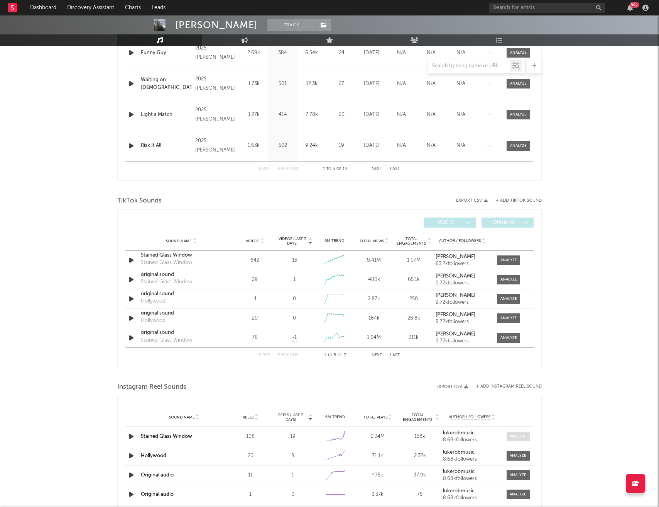
click at [512, 437] on div at bounding box center [518, 436] width 17 height 6
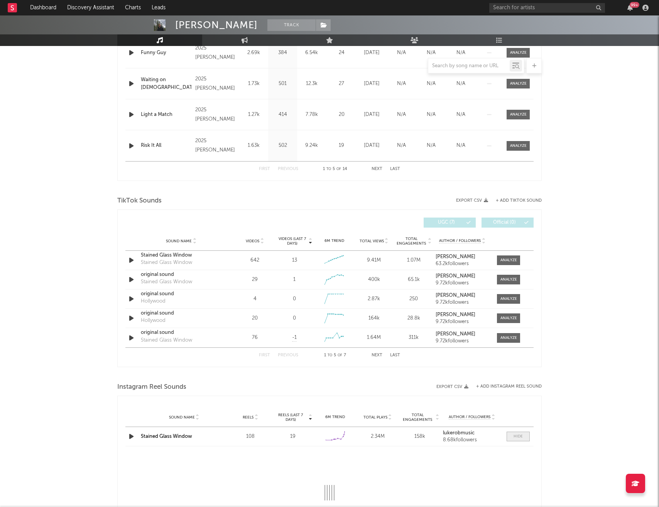
select select "6m"
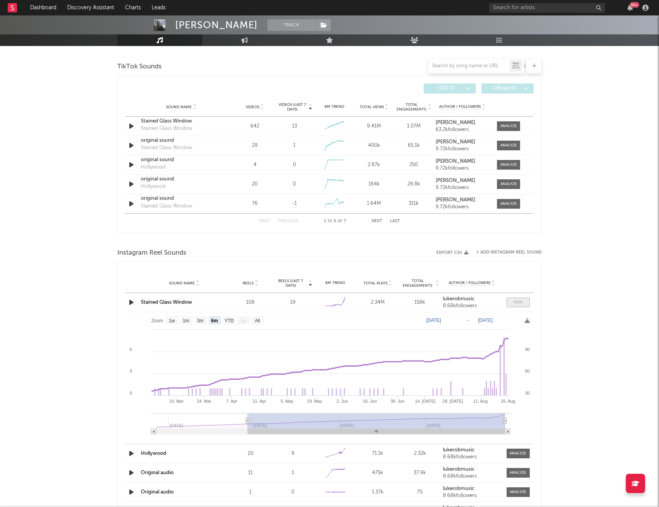
click at [513, 302] on span at bounding box center [518, 302] width 23 height 10
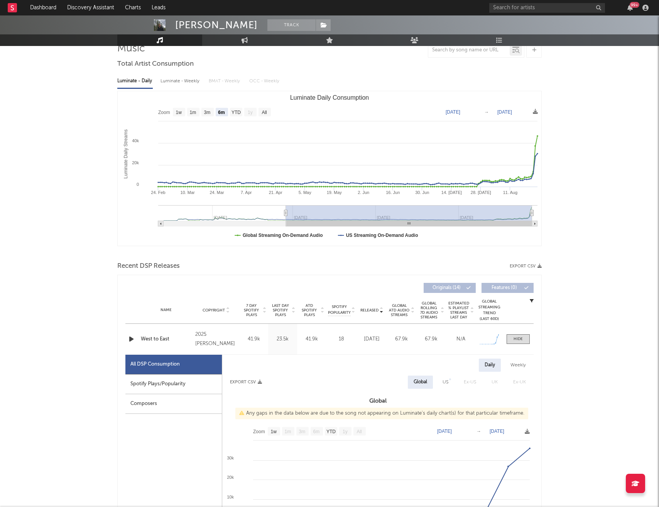
scroll to position [0, 0]
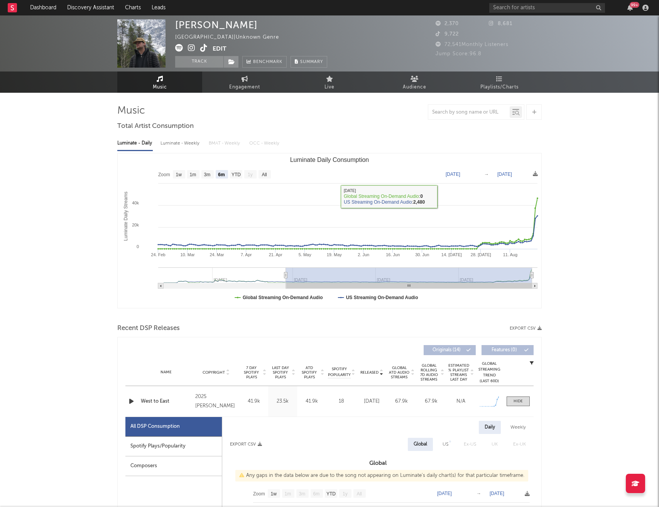
click at [181, 142] on div "Luminate - Weekly" at bounding box center [181, 143] width 41 height 13
select select "6m"
